Goal: Information Seeking & Learning: Find specific page/section

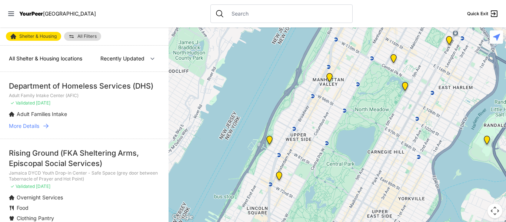
click at [405, 88] on img at bounding box center [404, 88] width 9 height 12
